Goal: Information Seeking & Learning: Learn about a topic

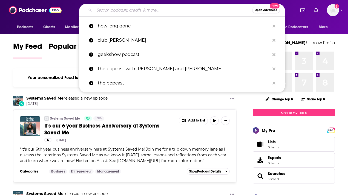
click at [138, 10] on input "Search podcasts, credits, & more..." at bounding box center [173, 10] width 158 height 9
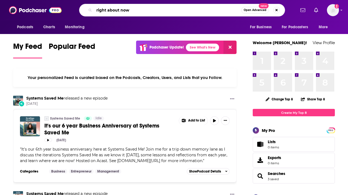
type input "right about now"
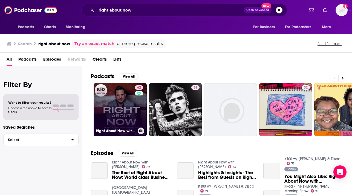
click at [124, 111] on link "62 Right About Now with [PERSON_NAME]" at bounding box center [120, 109] width 53 height 53
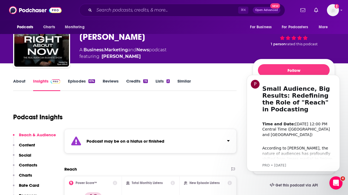
scroll to position [29, 0]
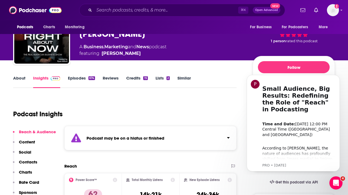
click at [21, 79] on link "About" at bounding box center [19, 81] width 12 height 13
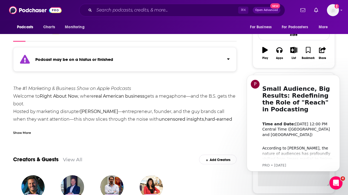
scroll to position [77, 0]
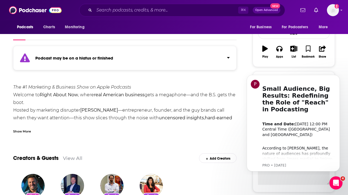
click at [32, 130] on div "Show More" at bounding box center [124, 128] width 223 height 9
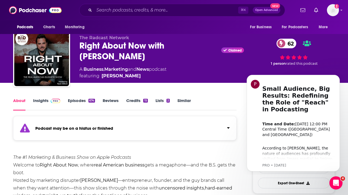
scroll to position [0, 0]
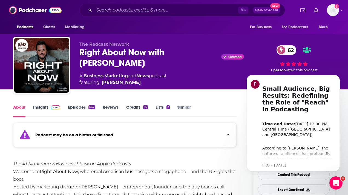
click at [43, 104] on link "Insights" at bounding box center [46, 110] width 27 height 13
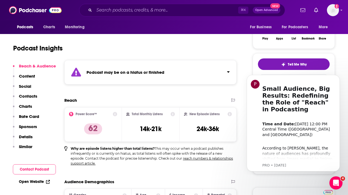
scroll to position [97, 0]
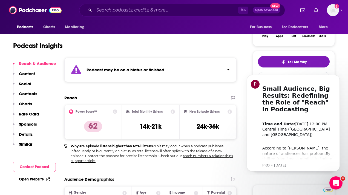
click at [38, 178] on link "Open Website" at bounding box center [34, 179] width 31 height 5
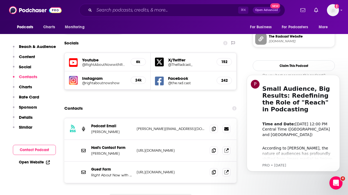
scroll to position [533, 0]
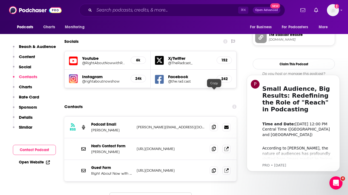
click at [211, 123] on span at bounding box center [214, 127] width 8 height 8
click at [104, 8] on input "Search podcasts, credits, & more..." at bounding box center [166, 10] width 144 height 9
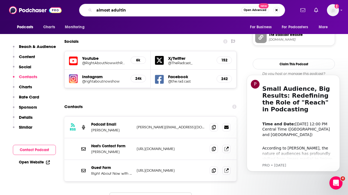
type input "almost adulting"
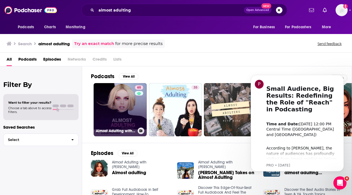
click at [112, 102] on link "65 Almost Adulting with [PERSON_NAME]" at bounding box center [120, 109] width 53 height 53
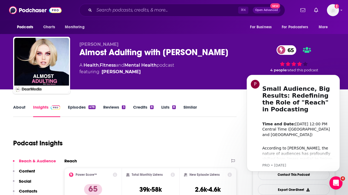
click at [15, 108] on link "About" at bounding box center [19, 110] width 12 height 13
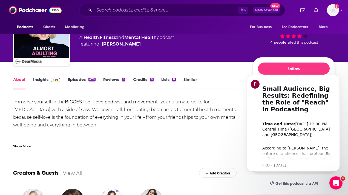
scroll to position [28, 0]
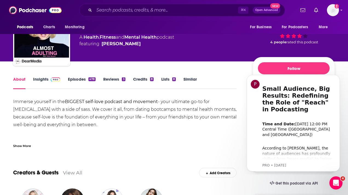
click at [77, 79] on link "Episodes 478" at bounding box center [82, 82] width 28 height 13
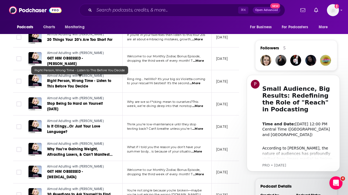
scroll to position [392, 0]
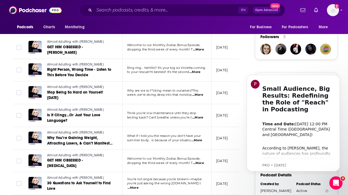
click at [197, 139] on span "...More" at bounding box center [196, 140] width 11 height 4
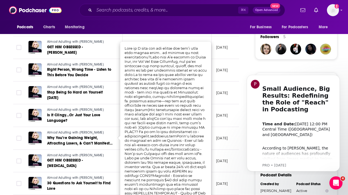
click at [93, 104] on td "Almost Adulting with [PERSON_NAME] Is It Clingy…Or Just Your Love Language?" at bounding box center [73, 115] width 99 height 23
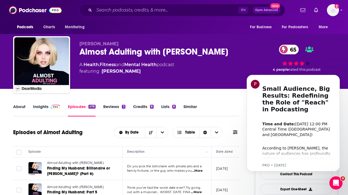
scroll to position [0, 0]
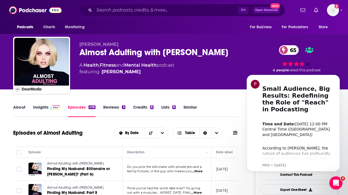
click at [22, 109] on link "About" at bounding box center [19, 110] width 12 height 13
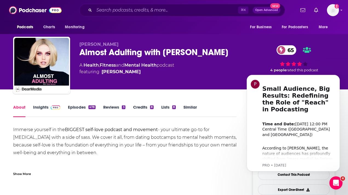
click at [47, 109] on link "Insights" at bounding box center [46, 110] width 27 height 13
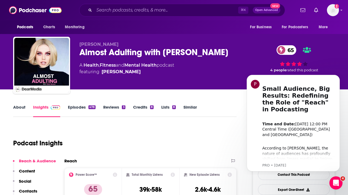
scroll to position [180, 0]
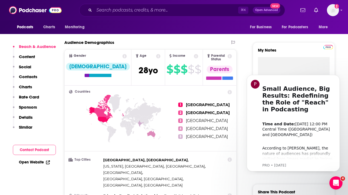
click at [40, 162] on link "Open Website" at bounding box center [34, 162] width 31 height 5
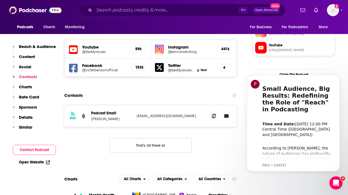
scroll to position [491, 0]
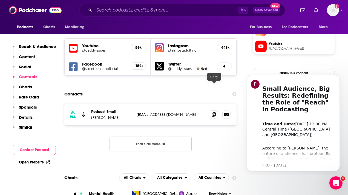
click at [213, 112] on icon at bounding box center [214, 114] width 4 height 4
click at [138, 12] on input "Search podcasts, credits, & more..." at bounding box center [166, 10] width 144 height 9
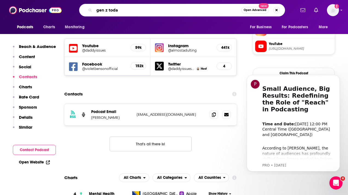
type input "gen z [DATE]"
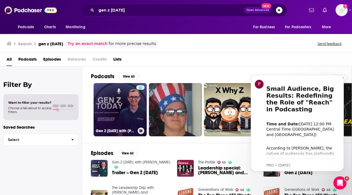
click at [124, 91] on link "Gen Z [DATE] with [PERSON_NAME]" at bounding box center [120, 109] width 53 height 53
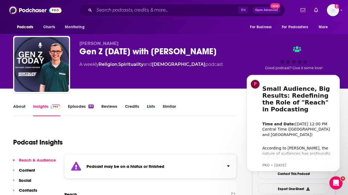
scroll to position [1, 0]
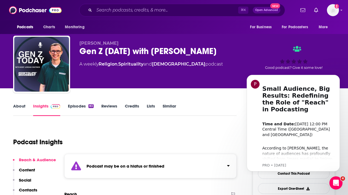
click at [75, 110] on link "Episodes 83" at bounding box center [81, 109] width 26 height 13
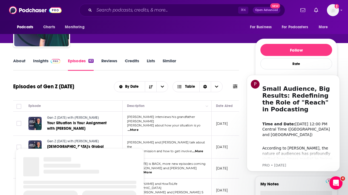
scroll to position [32, 0]
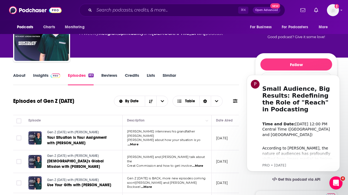
click at [43, 76] on link "Insights" at bounding box center [46, 79] width 27 height 13
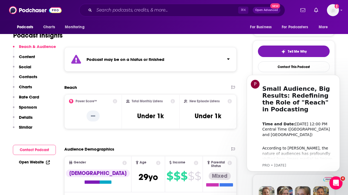
scroll to position [109, 0]
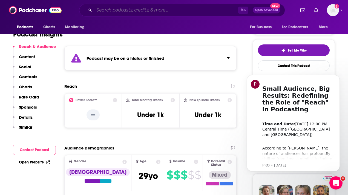
click at [166, 11] on input "Search podcasts, credits, & more..." at bounding box center [166, 10] width 144 height 9
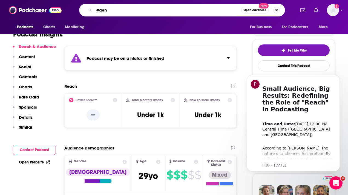
type input "#genz"
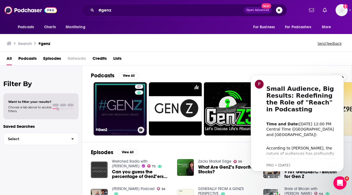
click at [119, 94] on link "27 #GenZ" at bounding box center [120, 108] width 53 height 53
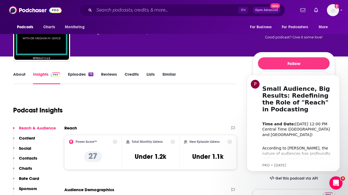
scroll to position [33, 0]
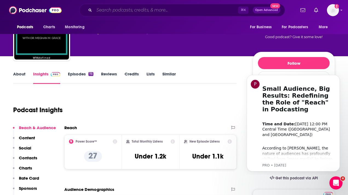
click at [130, 9] on input "Search podcasts, credits, & more..." at bounding box center [166, 10] width 144 height 9
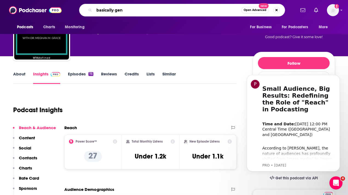
type input "basically gen z"
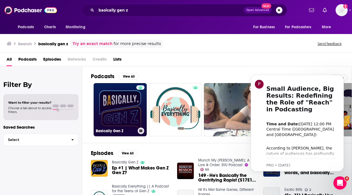
click at [122, 102] on link "Basically Gen Z" at bounding box center [120, 109] width 53 height 53
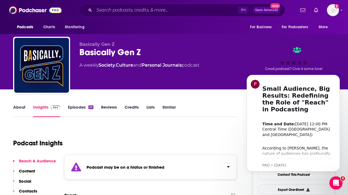
scroll to position [10, 0]
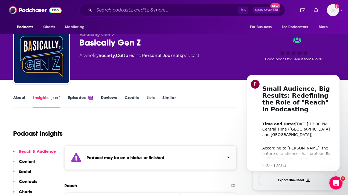
click at [72, 101] on link "Episodes 22" at bounding box center [80, 101] width 25 height 13
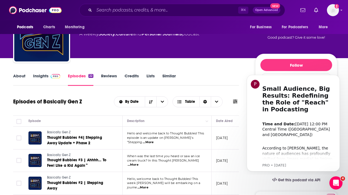
scroll to position [33, 0]
